Goal: Task Accomplishment & Management: Complete application form

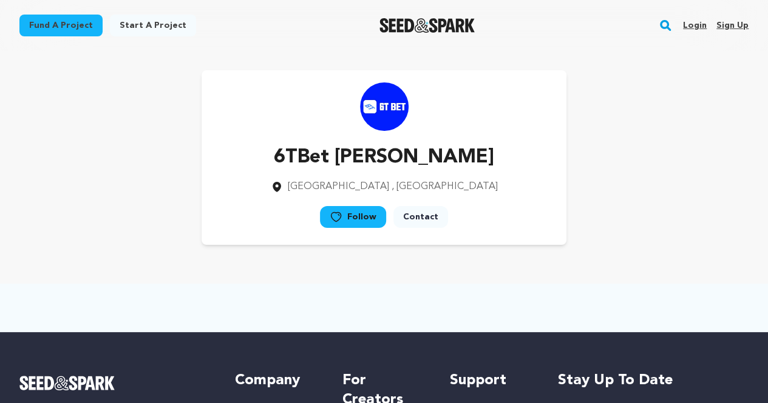
click at [740, 24] on link "Sign up" at bounding box center [732, 25] width 32 height 19
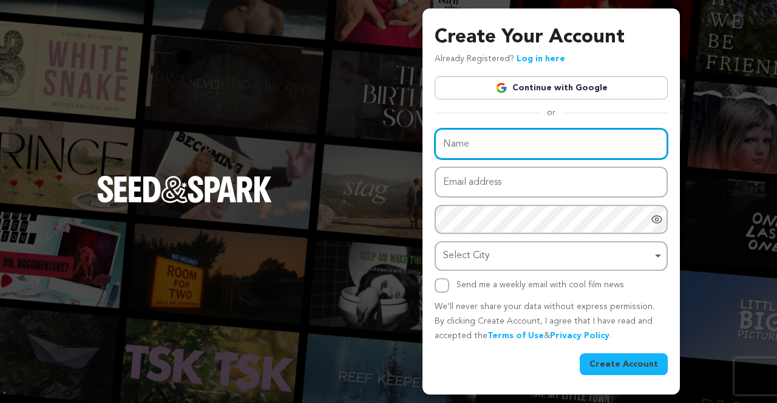
click at [516, 138] on input "Name" at bounding box center [550, 144] width 233 height 31
type input "[MEDICAL_DATA] [GEOGRAPHIC_DATA]"
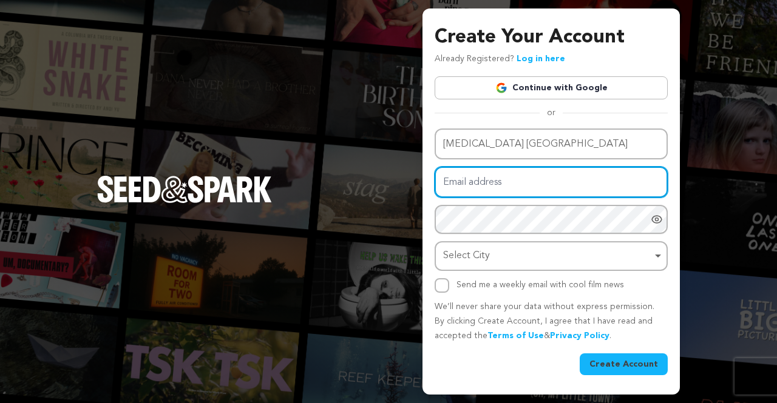
click at [506, 191] on input "Email address" at bounding box center [550, 182] width 233 height 31
type input "[EMAIL_ADDRESS][DOMAIN_NAME]"
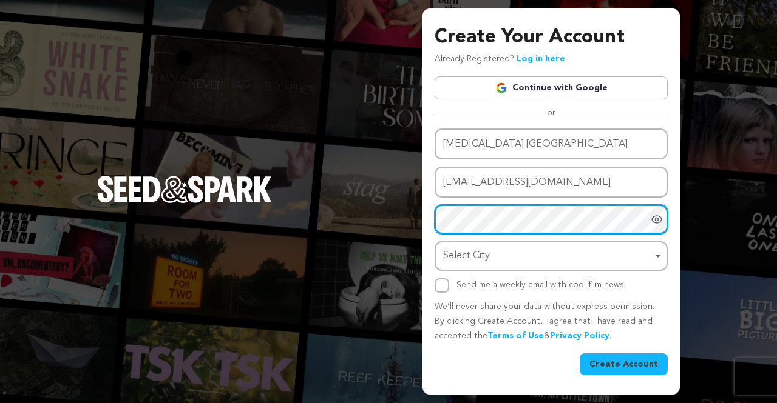
click at [536, 261] on div "Select City Remove item" at bounding box center [547, 257] width 209 height 18
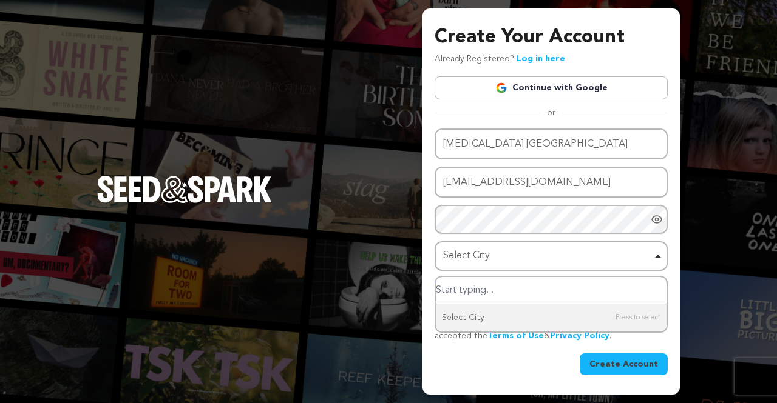
click at [501, 288] on input "Select City" at bounding box center [551, 290] width 231 height 27
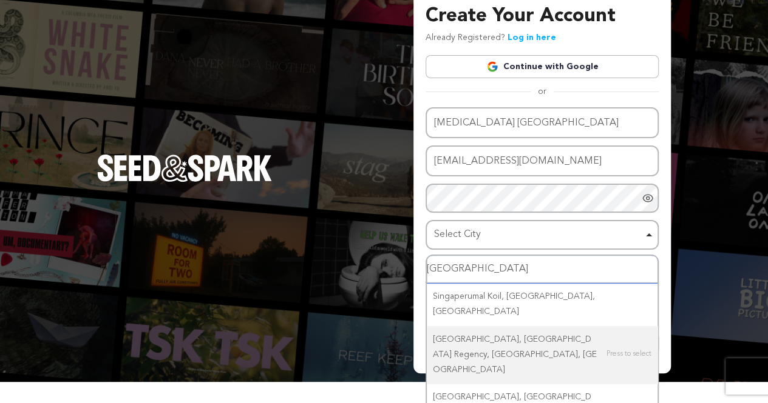
scroll to position [27, 0]
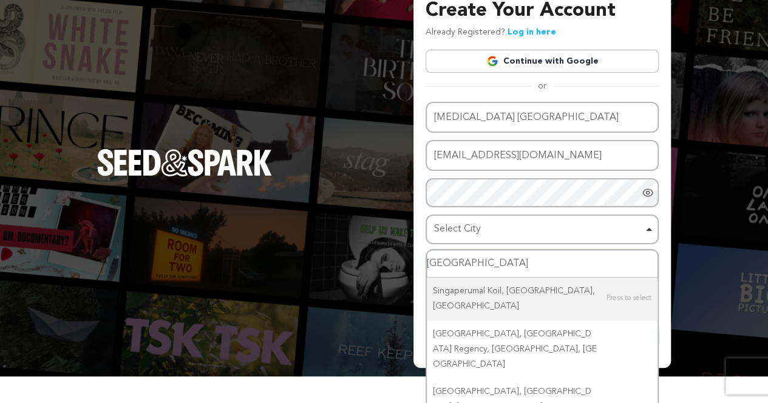
click at [544, 260] on input "Singapore" at bounding box center [542, 264] width 231 height 27
click at [526, 221] on div "Select City Remove item" at bounding box center [538, 230] width 209 height 18
type input "Singapore"
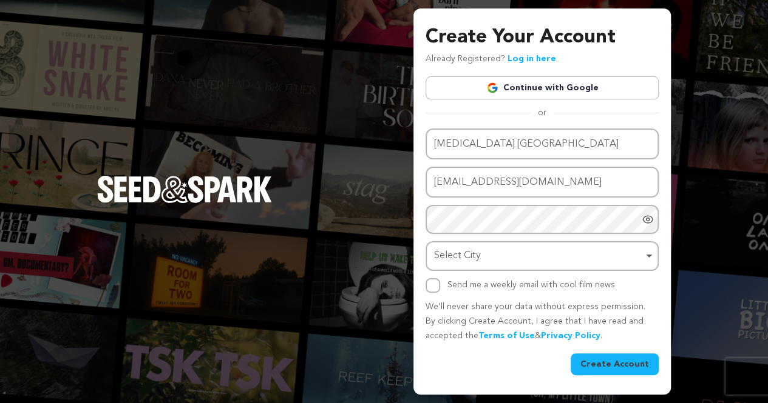
scroll to position [0, 0]
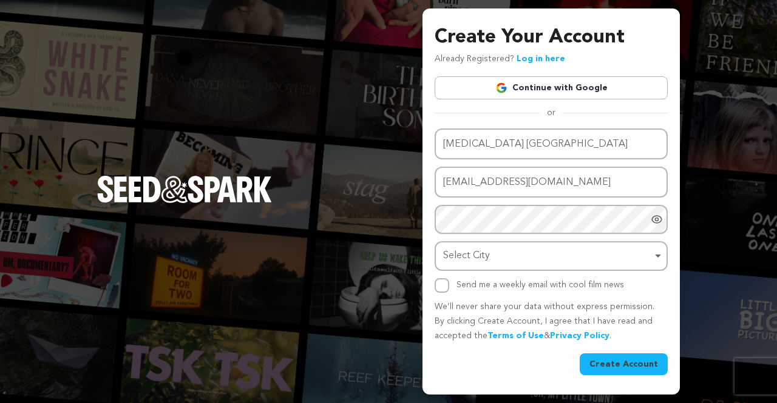
click at [524, 256] on div "Select City Remove item" at bounding box center [547, 257] width 209 height 18
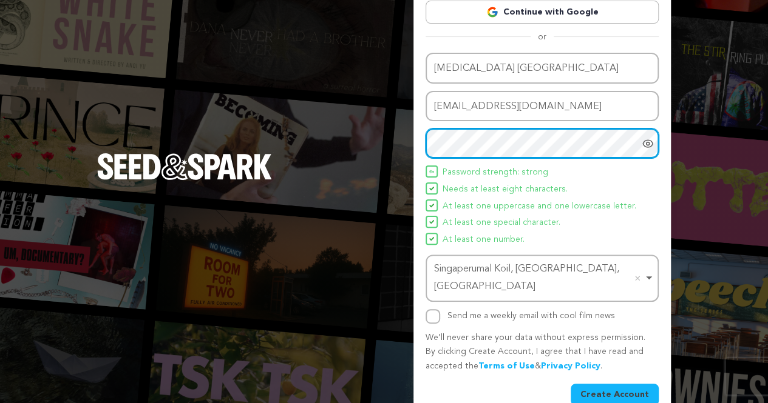
scroll to position [72, 0]
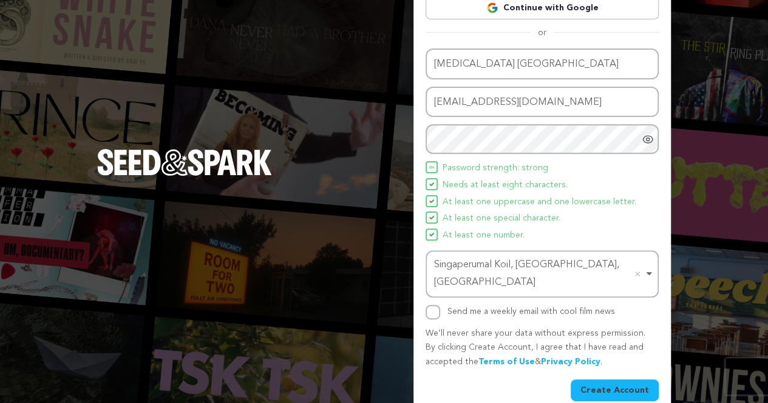
click at [445, 305] on div "Send me a weekly email with cool film news" at bounding box center [541, 312] width 233 height 15
click at [434, 305] on input "Send me a weekly email with cool film news" at bounding box center [432, 312] width 15 height 15
checkbox input "true"
click at [596, 380] on button "Create Account" at bounding box center [614, 391] width 88 height 22
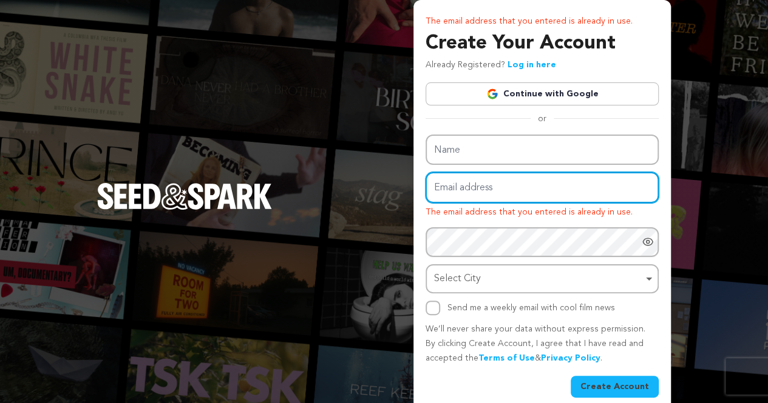
click at [474, 193] on input "Email address" at bounding box center [541, 187] width 233 height 31
type input "danielchua0324@gmail.com"
click at [592, 189] on input "[EMAIL_ADDRESS][DOMAIN_NAME]" at bounding box center [541, 187] width 233 height 31
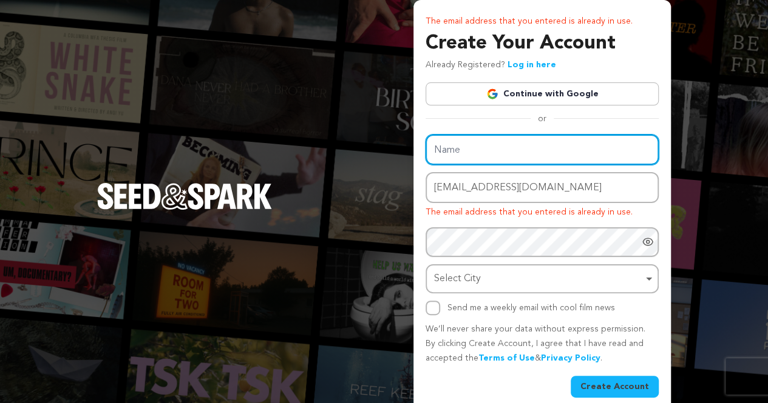
click at [582, 161] on input "Name" at bounding box center [541, 150] width 233 height 31
type input "[MEDICAL_DATA] [GEOGRAPHIC_DATA]"
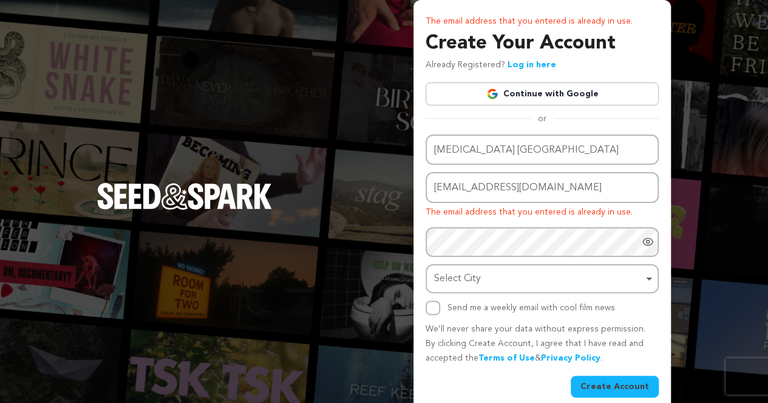
click at [505, 263] on div "Name Hip Replacement Singapore Email address danielchua0324@gmail.com The email…" at bounding box center [541, 225] width 233 height 181
click at [520, 86] on link "Continue with Google" at bounding box center [541, 94] width 233 height 23
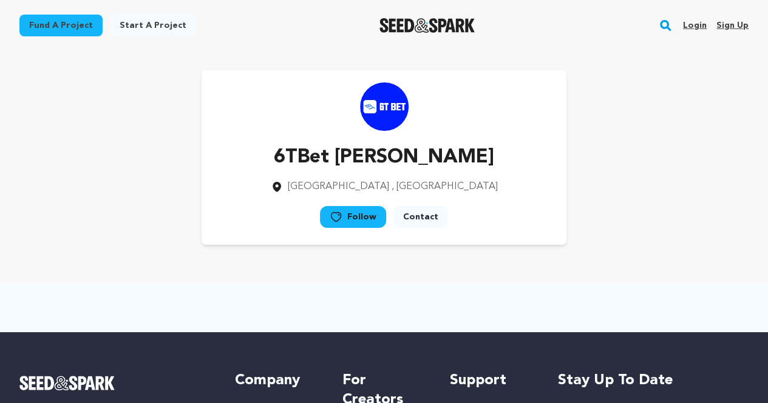
click at [724, 29] on link "Sign up" at bounding box center [732, 25] width 32 height 19
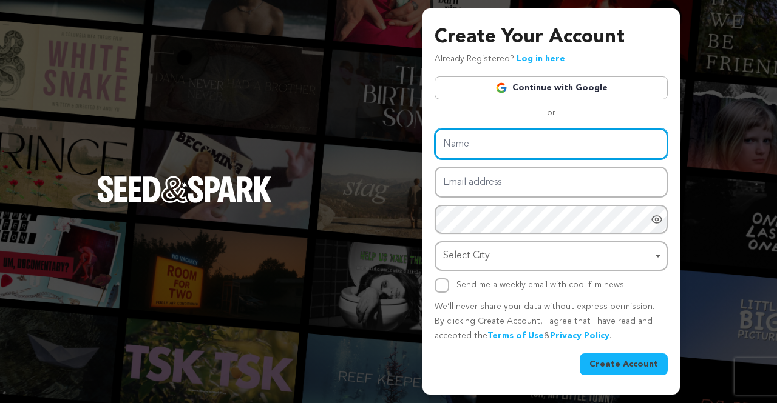
click at [488, 139] on input "Name" at bounding box center [550, 144] width 233 height 31
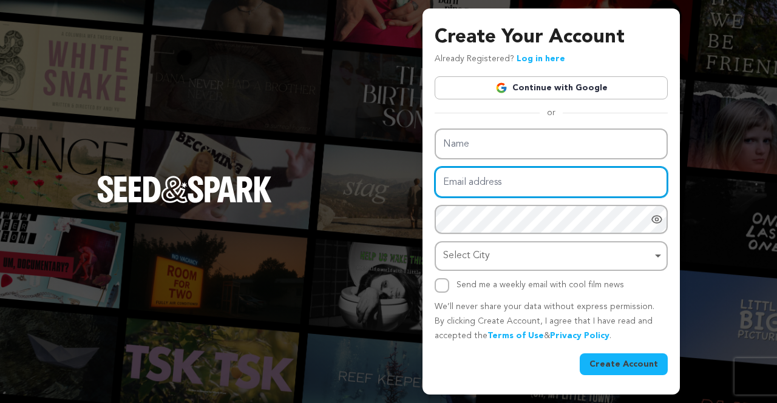
click at [477, 187] on input "Email address" at bounding box center [550, 182] width 233 height 31
type input "[EMAIL_ADDRESS][DOMAIN_NAME]"
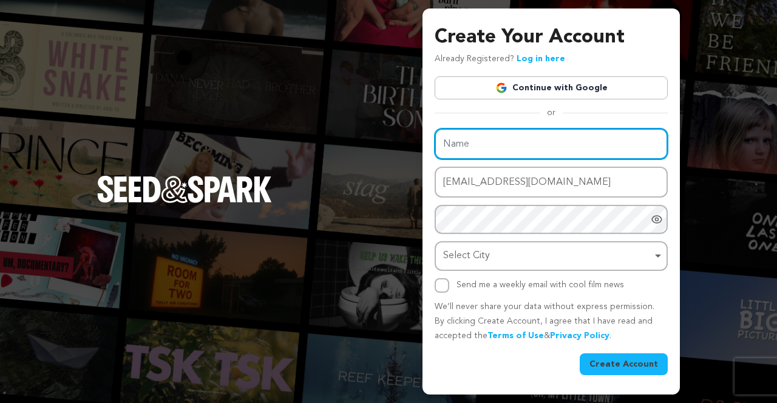
click at [496, 141] on input "Name" at bounding box center [550, 144] width 233 height 31
type input "[MEDICAL_DATA] [GEOGRAPHIC_DATA]"
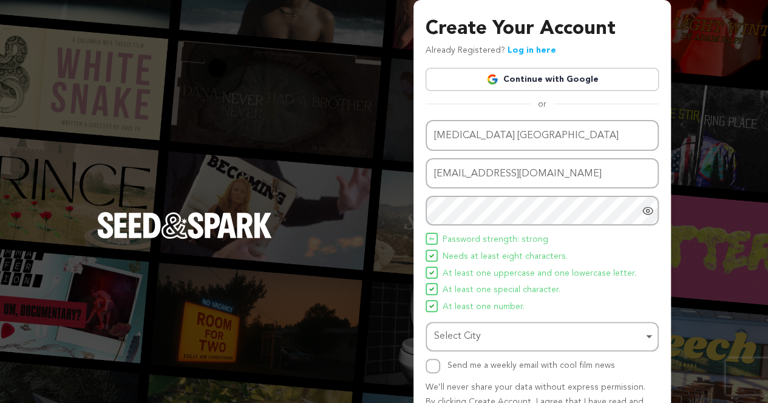
click at [472, 258] on span "Needs at least eight characters." at bounding box center [504, 257] width 125 height 15
click at [476, 329] on div "Select City Remove item" at bounding box center [538, 337] width 209 height 18
